Goal: Transaction & Acquisition: Purchase product/service

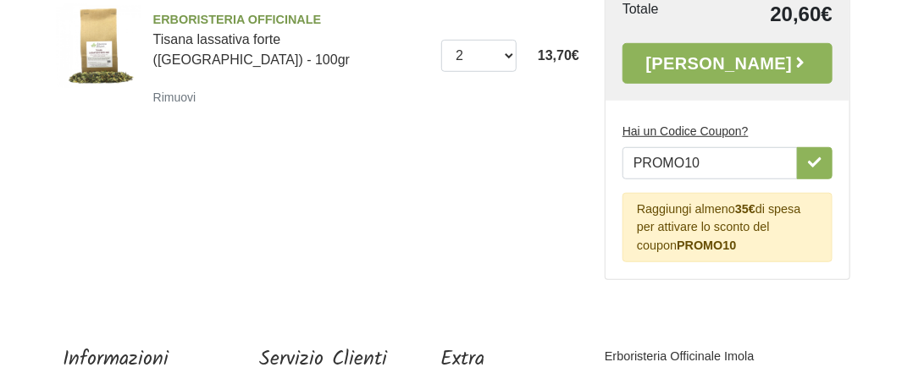
scroll to position [387, 0]
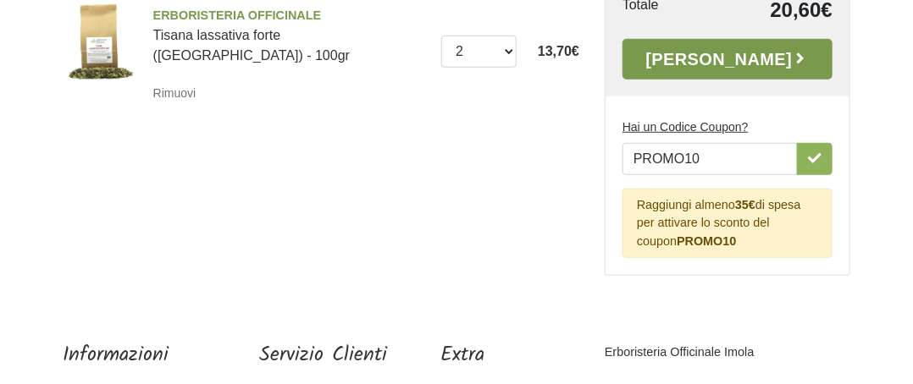
click at [749, 80] on link "[PERSON_NAME]" at bounding box center [727, 59] width 210 height 41
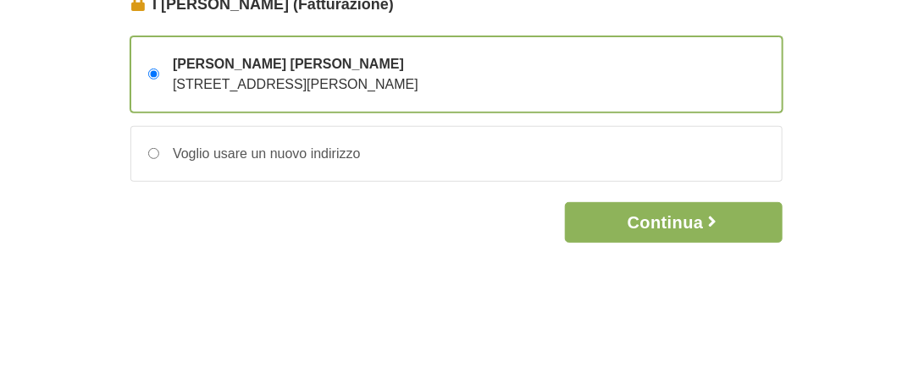
scroll to position [226, 0]
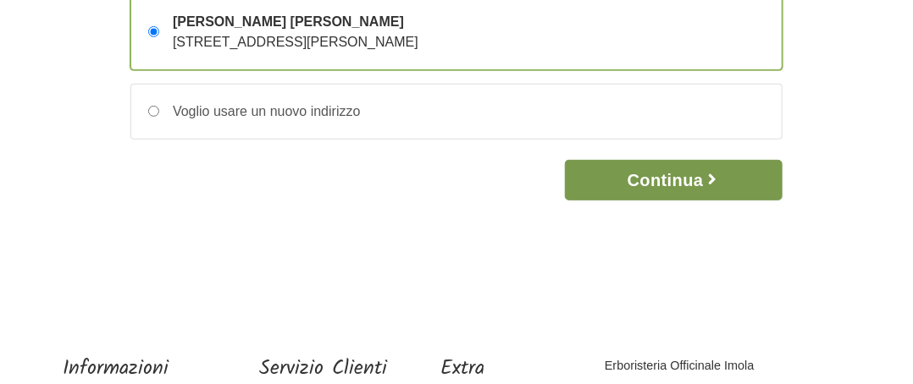
click at [658, 201] on button "Continua" at bounding box center [674, 180] width 218 height 41
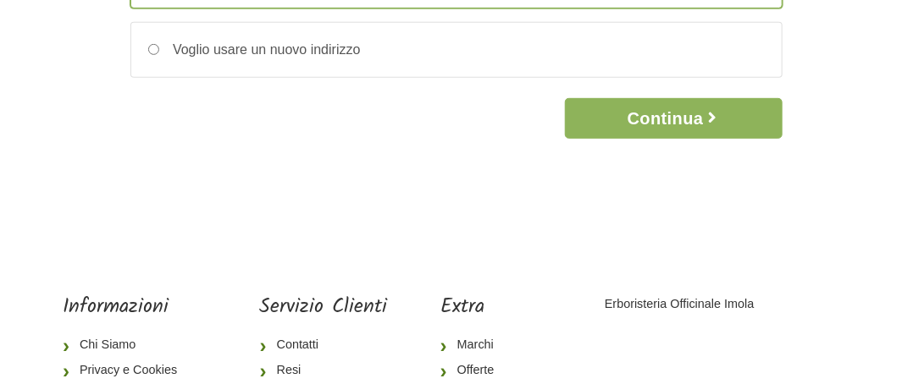
scroll to position [299, 0]
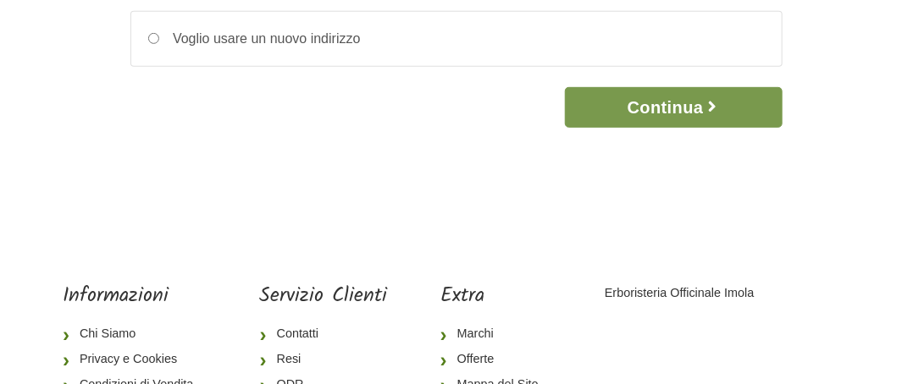
click at [640, 128] on button "Continua" at bounding box center [674, 107] width 218 height 41
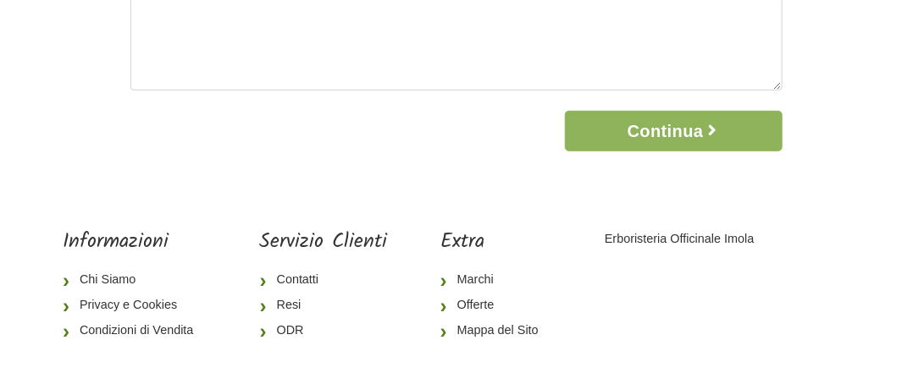
scroll to position [356, 0]
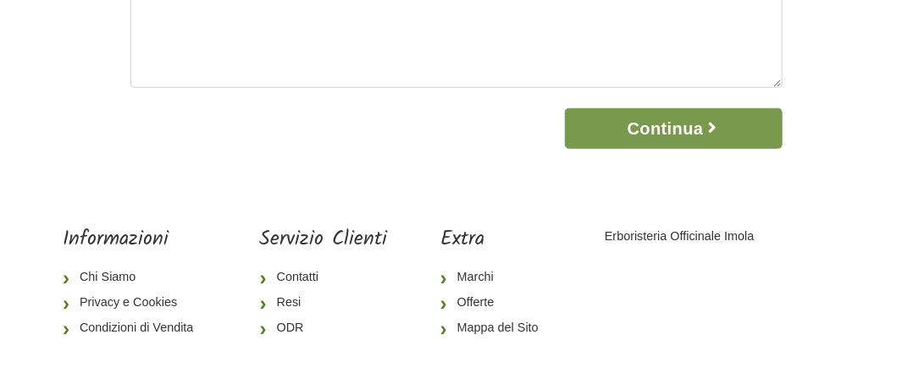
click at [647, 149] on button "Continua" at bounding box center [674, 128] width 218 height 41
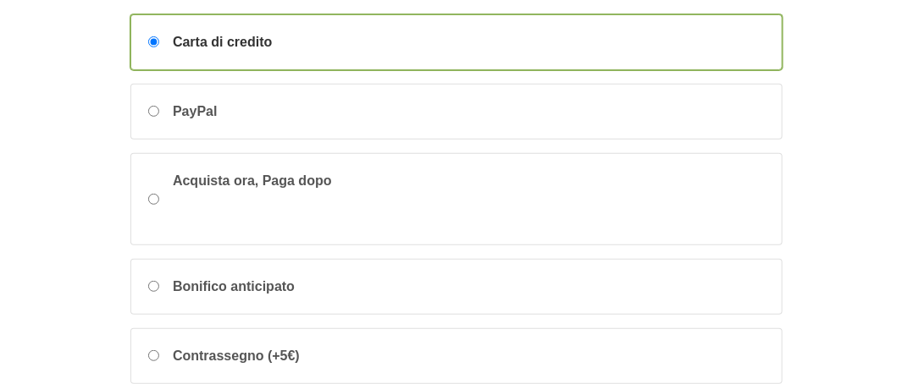
scroll to position [196, 0]
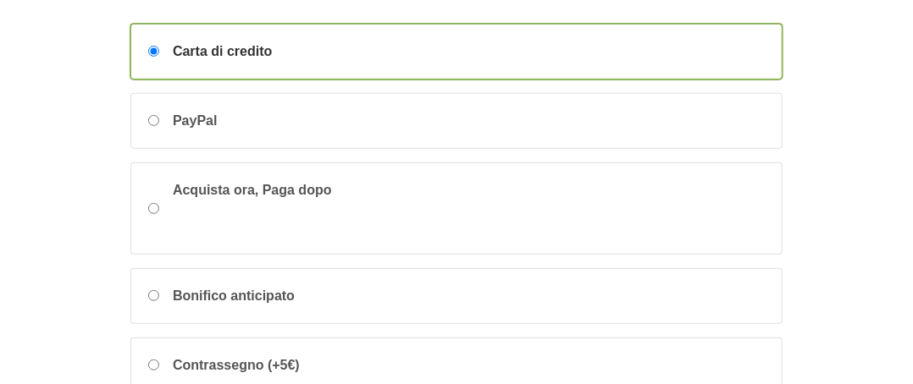
click at [342, 79] on div "Carta di credito" at bounding box center [456, 52] width 650 height 54
click at [159, 57] on input "Carta di credito" at bounding box center [153, 51] width 11 height 11
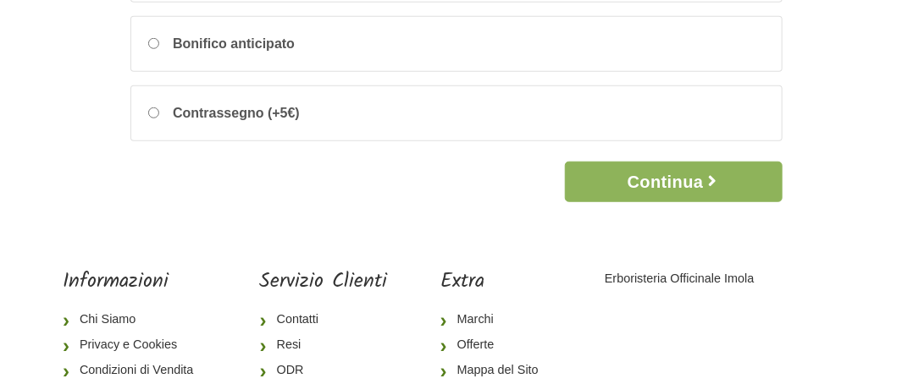
scroll to position [467, 0]
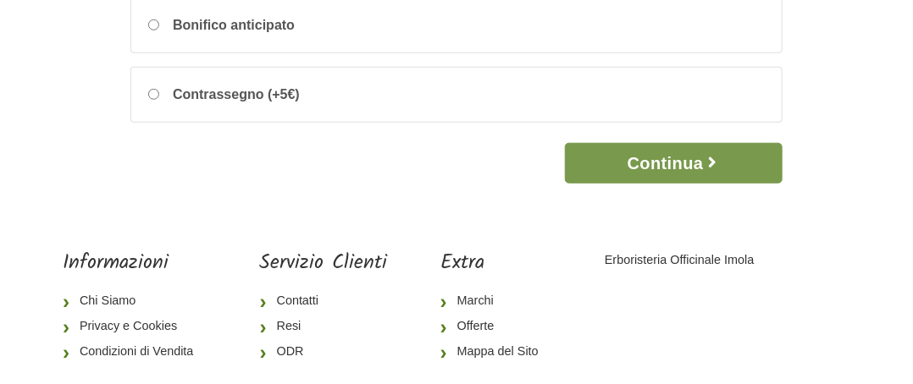
click at [676, 184] on button "Continua" at bounding box center [674, 163] width 218 height 41
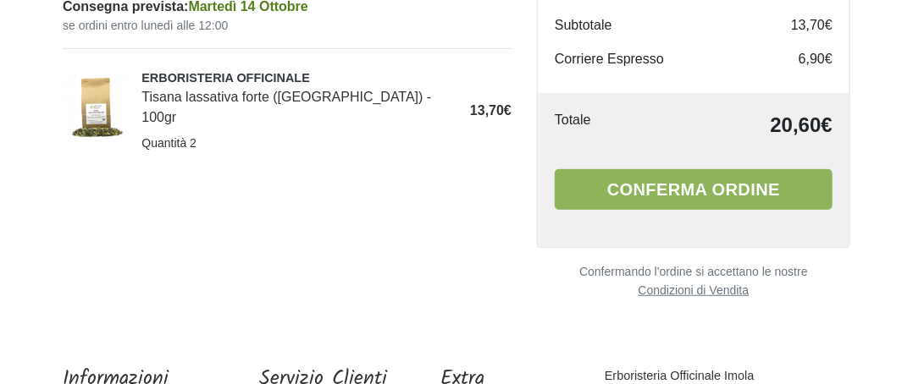
scroll to position [247, 0]
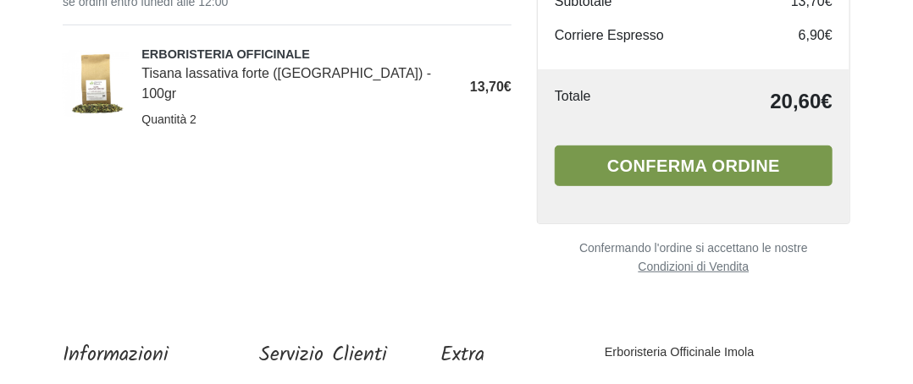
click at [705, 186] on button "Conferma ordine" at bounding box center [694, 166] width 278 height 41
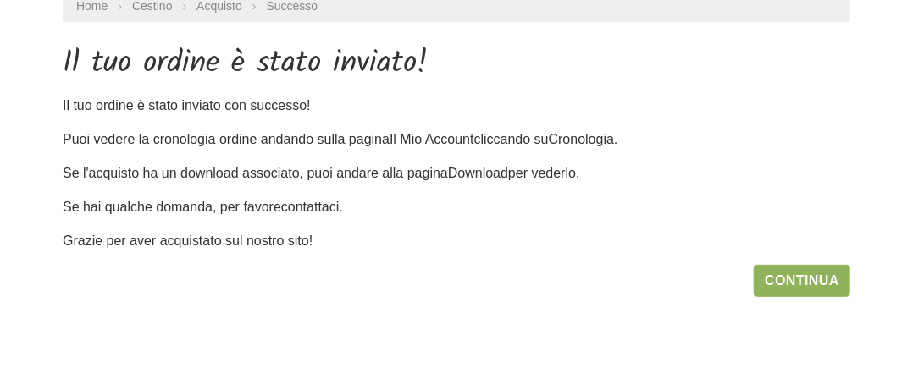
scroll to position [242, 0]
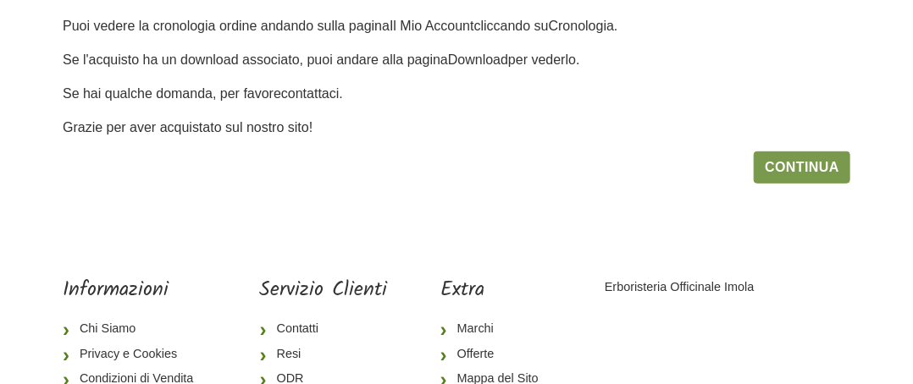
click at [810, 184] on link "Continua" at bounding box center [802, 168] width 97 height 32
